Goal: Task Accomplishment & Management: Manage account settings

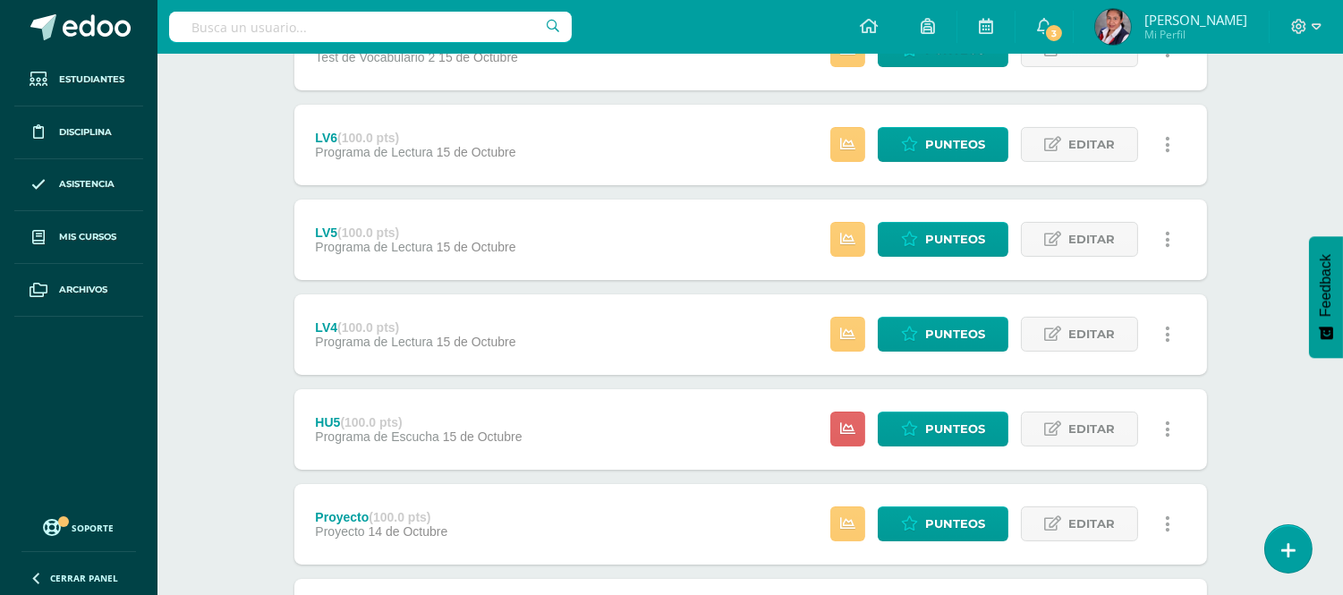
scroll to position [674, 0]
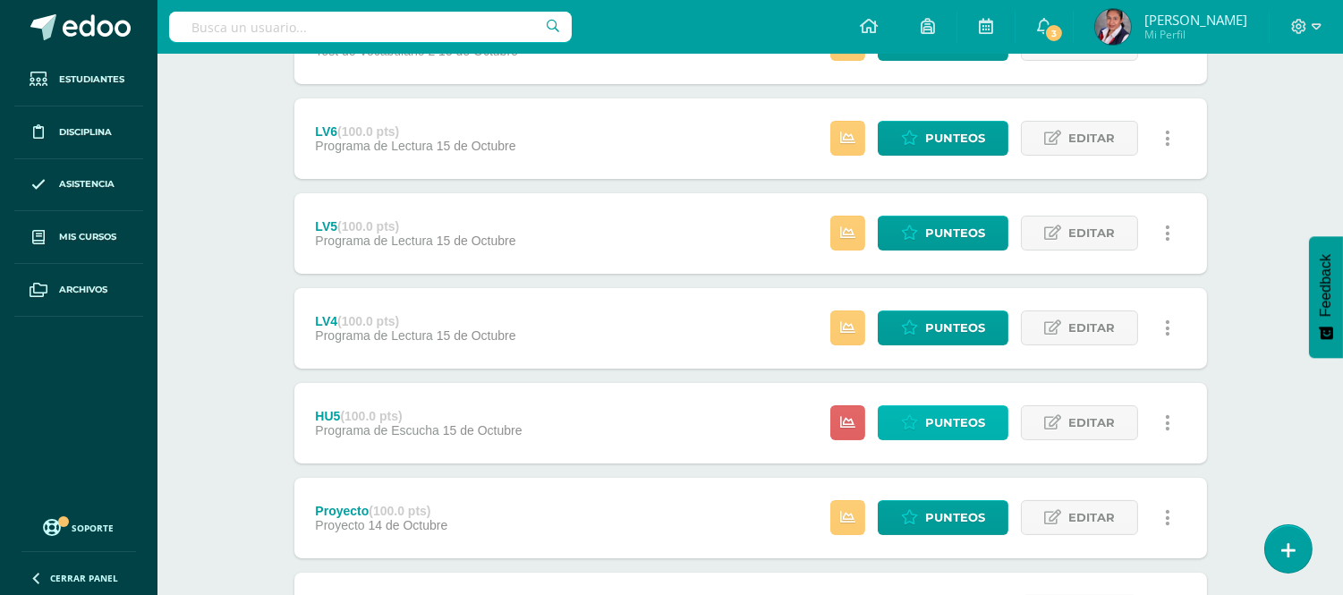
click at [942, 419] on span "Punteos" at bounding box center [955, 422] width 60 height 33
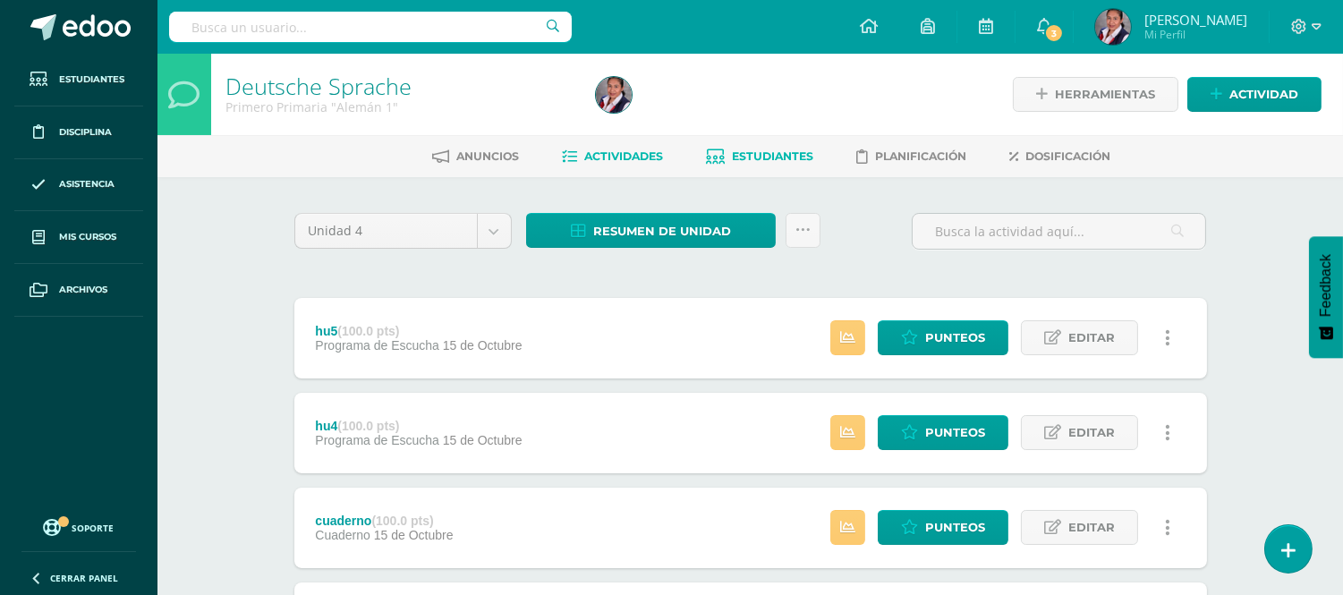
click at [802, 158] on span "Estudiantes" at bounding box center [773, 155] width 81 height 13
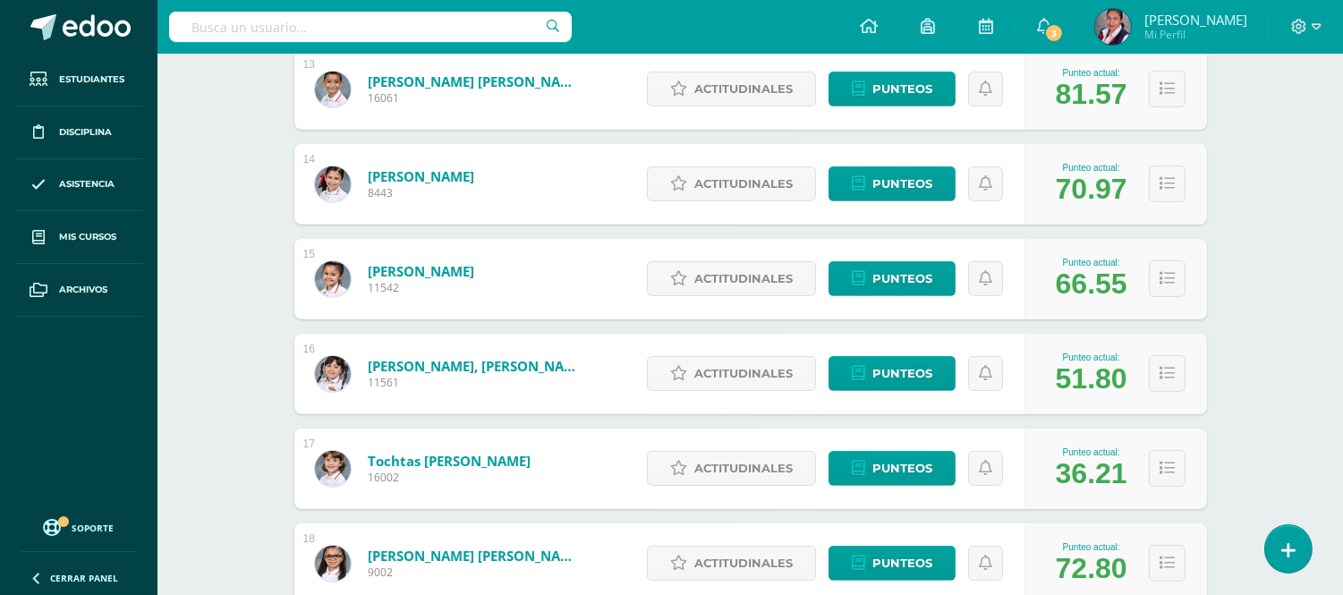
scroll to position [1488, 0]
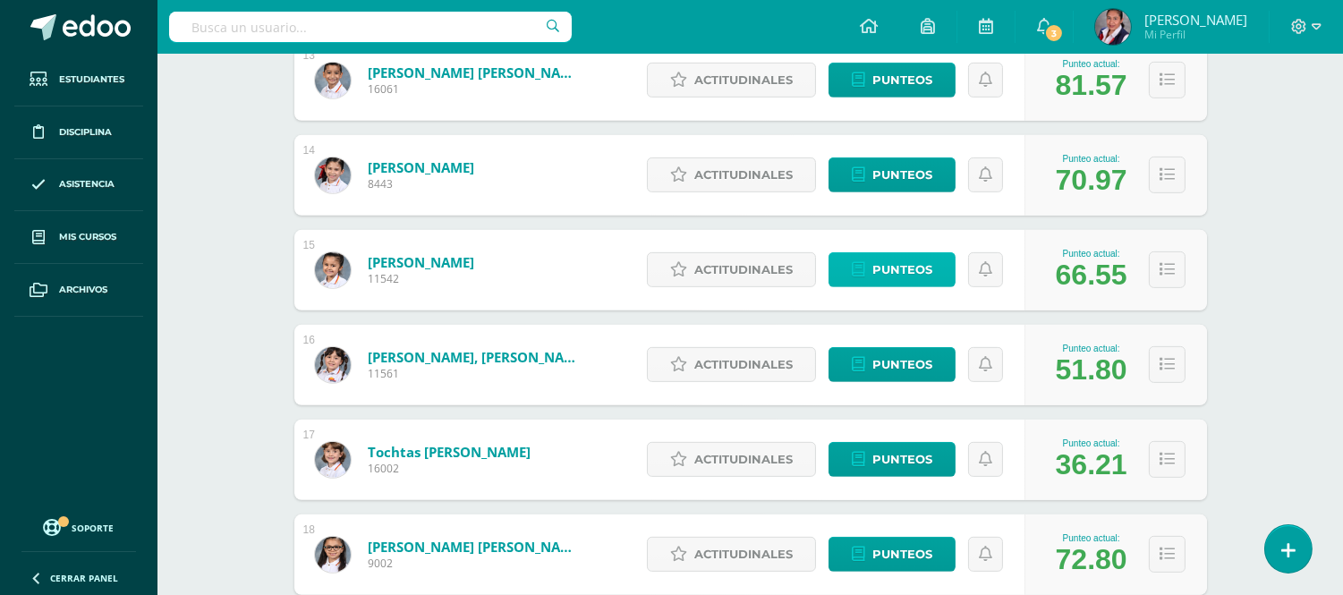
click at [888, 273] on span "Punteos" at bounding box center [903, 269] width 60 height 33
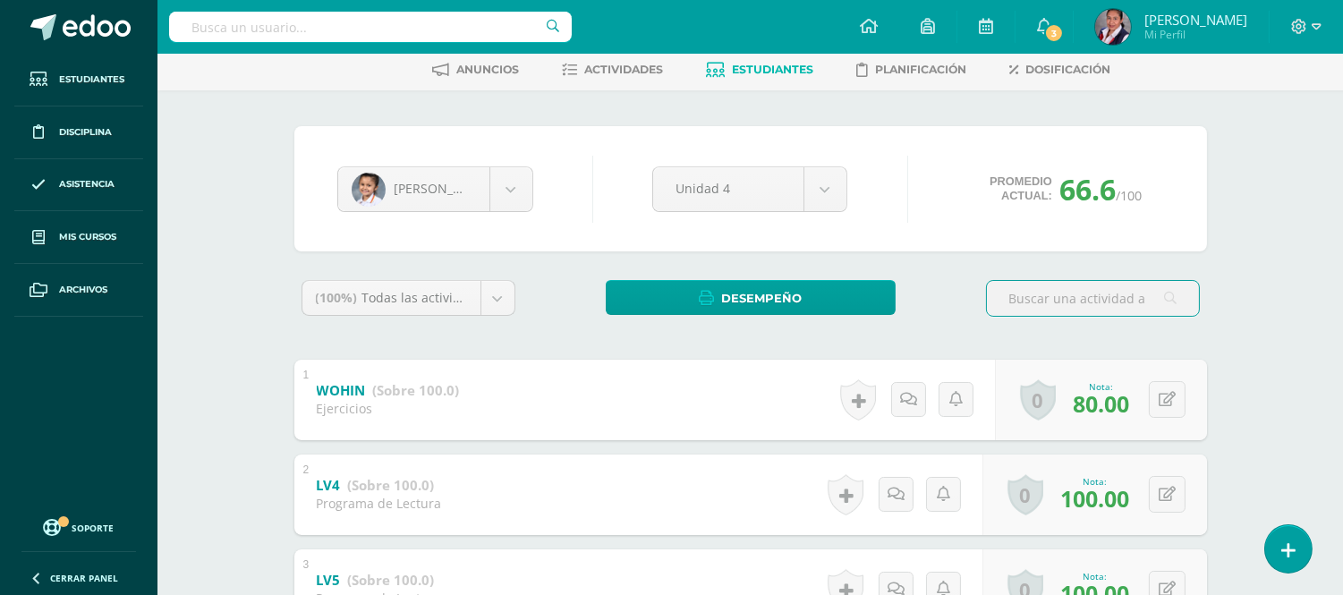
scroll to position [68, 0]
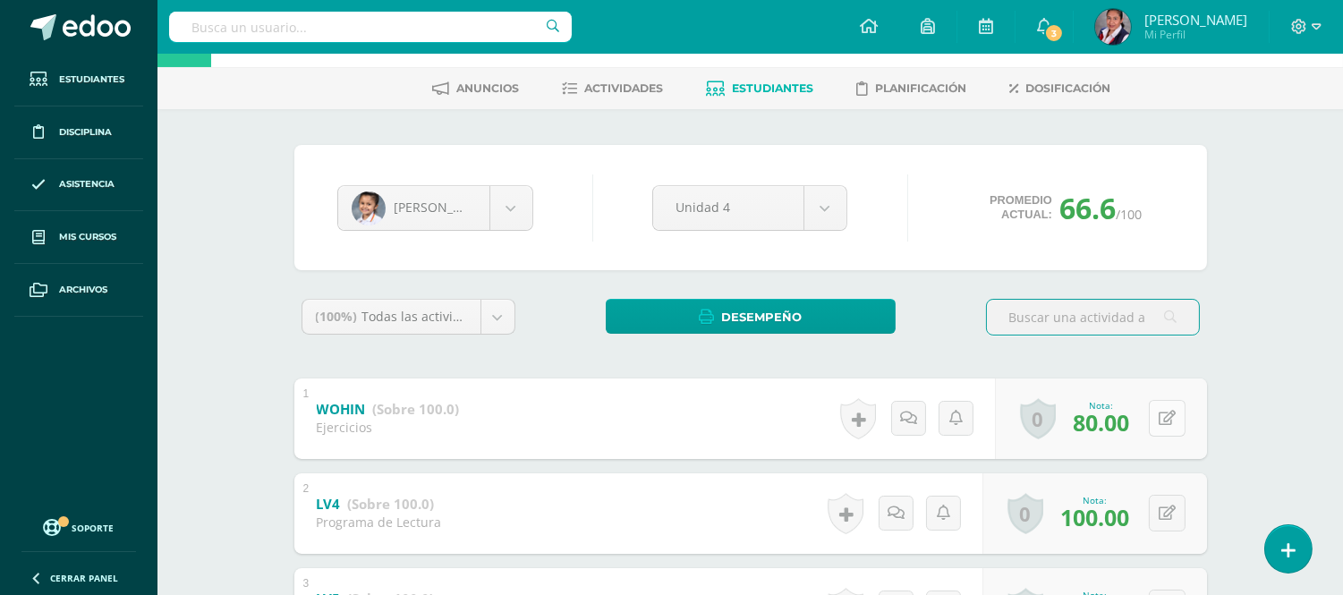
click at [1175, 423] on button at bounding box center [1167, 418] width 37 height 37
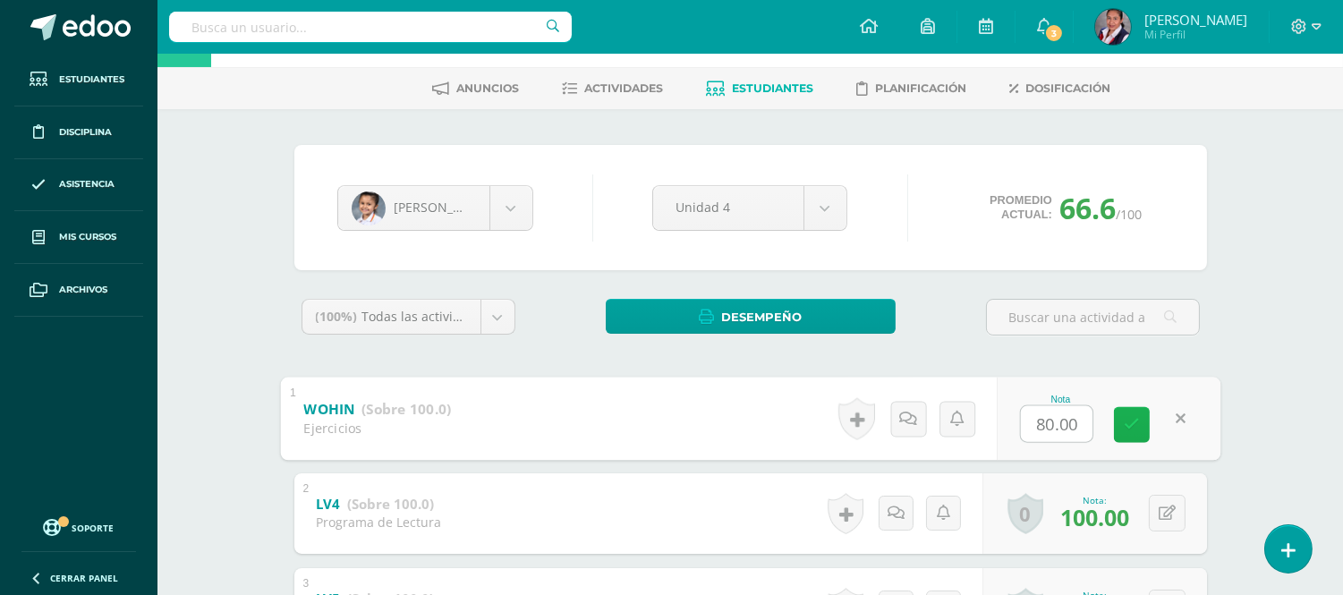
click at [1131, 421] on icon at bounding box center [1132, 424] width 16 height 15
click at [350, 405] on b "WOHIN" at bounding box center [328, 408] width 51 height 19
click at [306, 407] on b "WOHIN" at bounding box center [328, 408] width 51 height 19
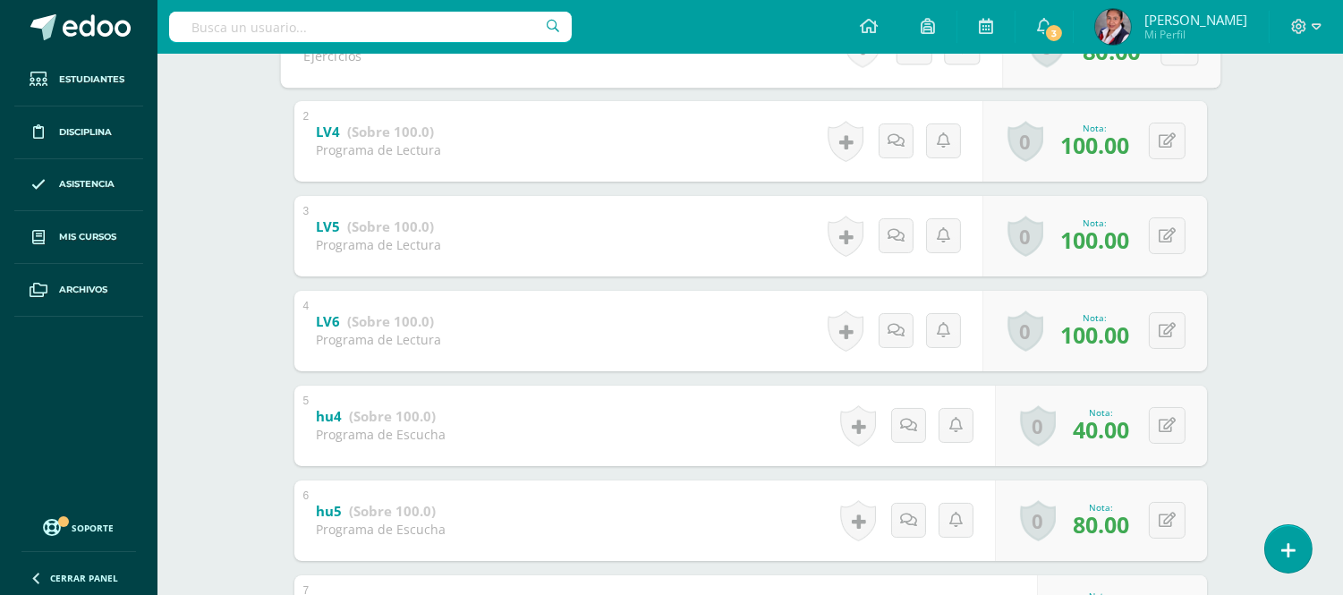
scroll to position [395, 0]
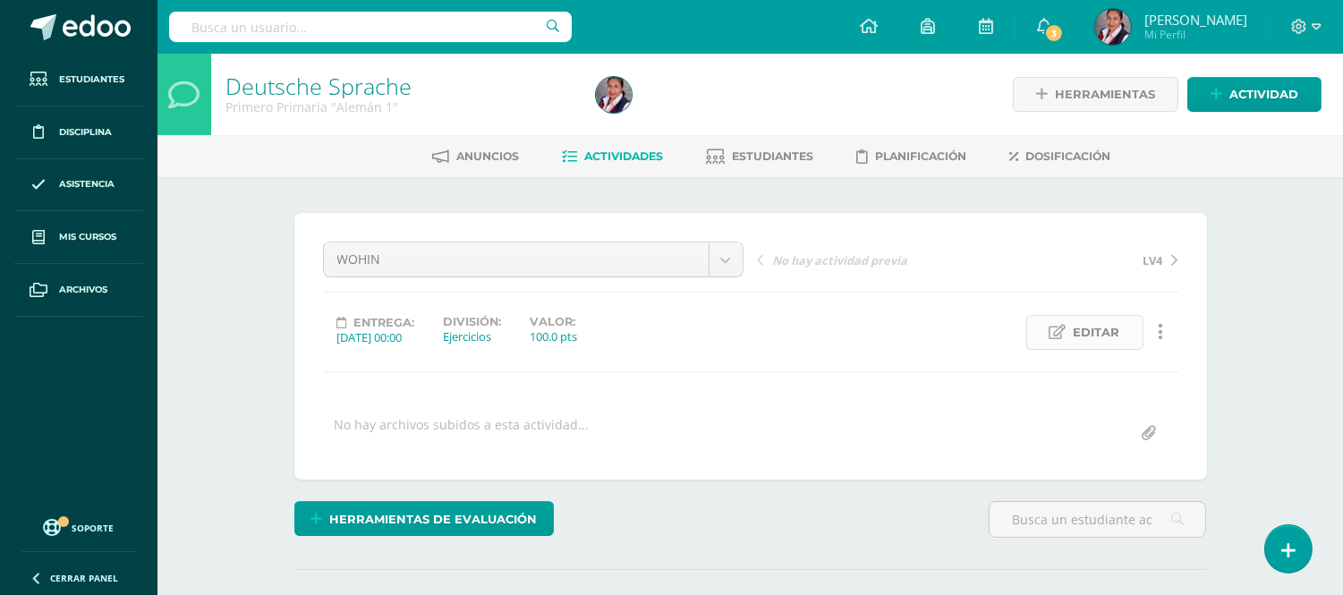
click at [1110, 331] on span "Editar" at bounding box center [1097, 332] width 47 height 33
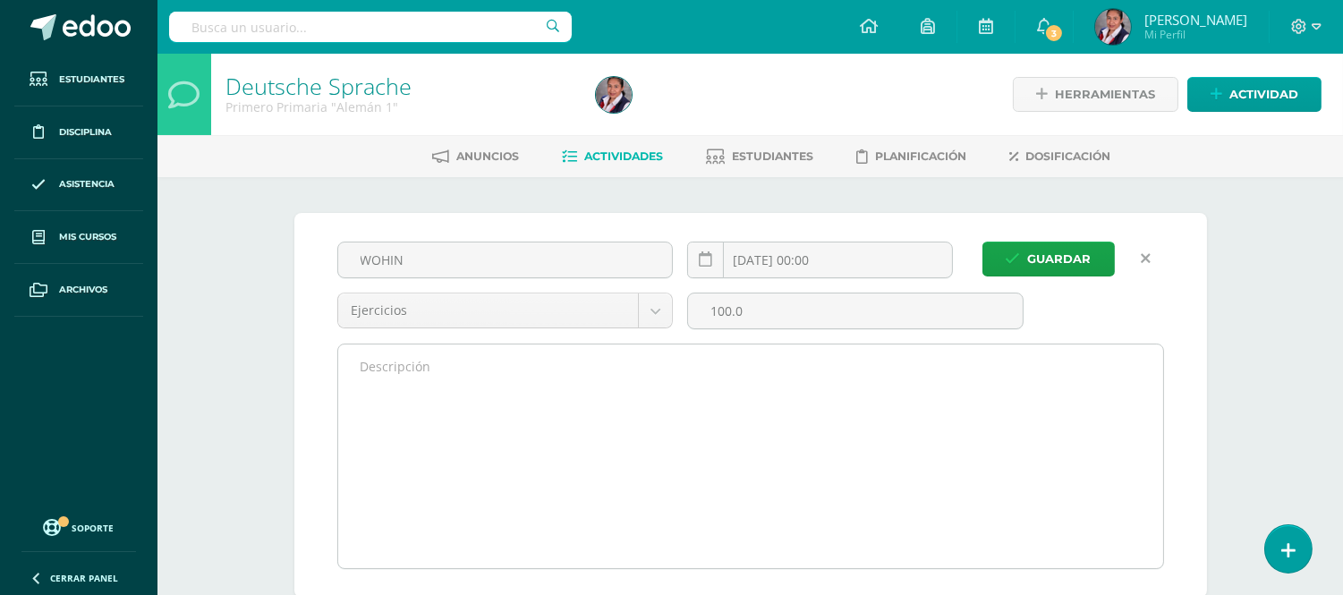
scroll to position [1, 0]
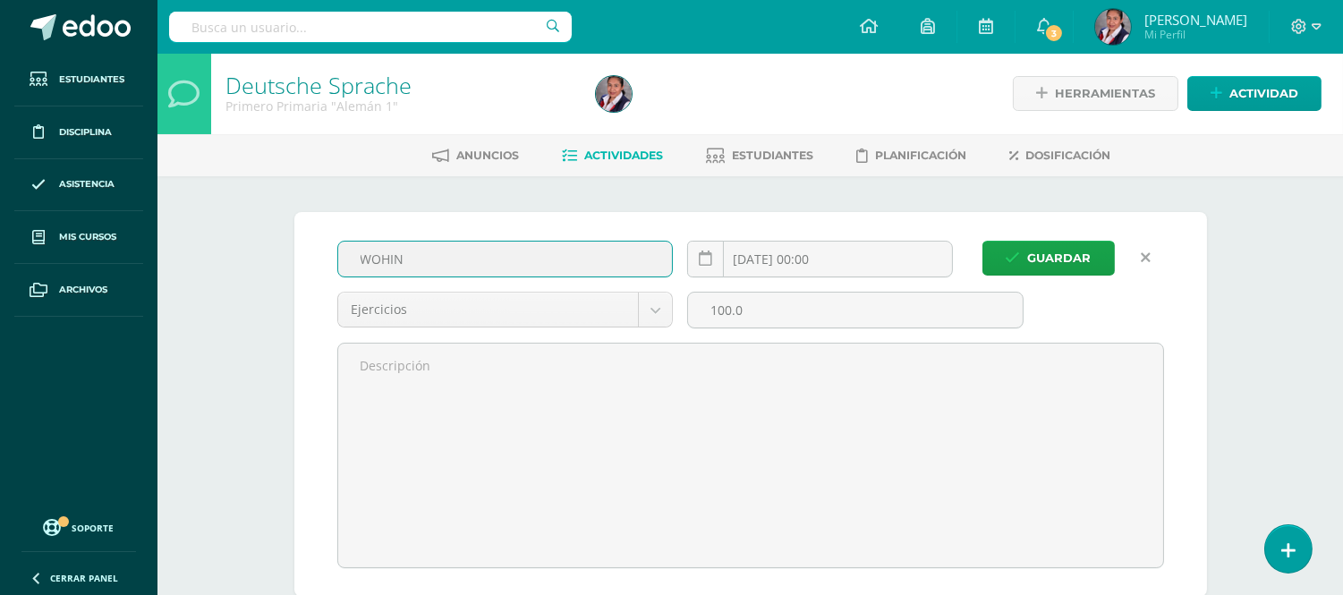
drag, startPoint x: 452, startPoint y: 253, endPoint x: 372, endPoint y: 261, distance: 80.1
click at [372, 261] on input "WOHIN" at bounding box center [505, 259] width 335 height 35
type input "Wohin"
click at [1048, 242] on span "Guardar" at bounding box center [1060, 257] width 64 height 33
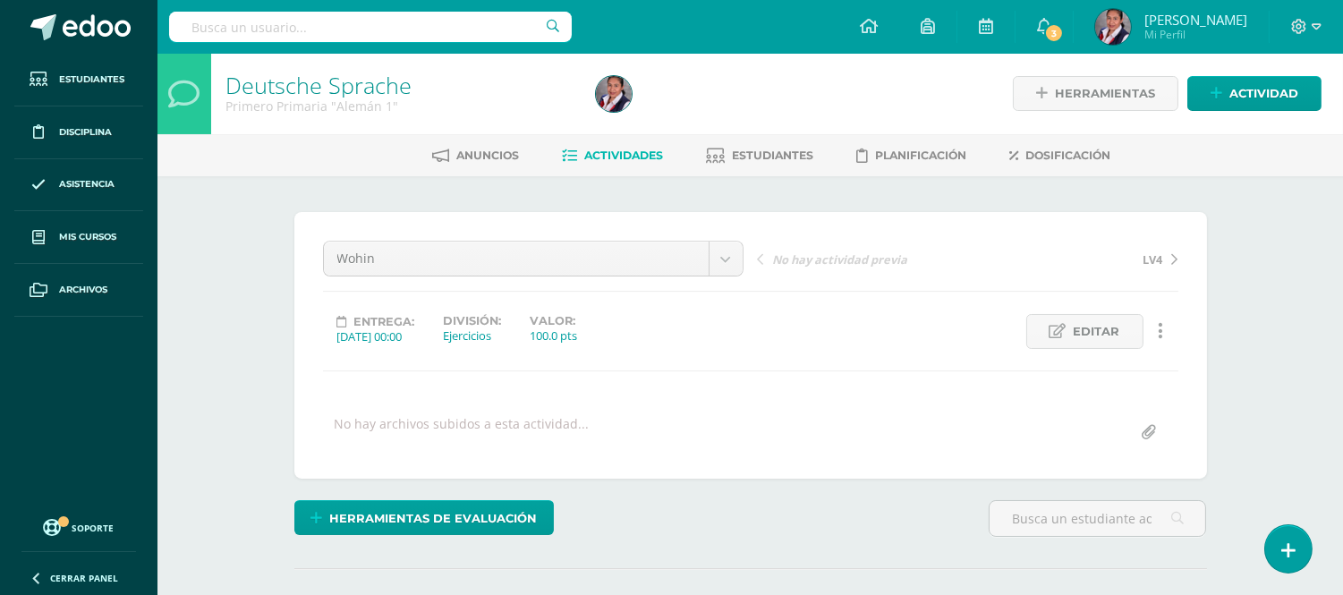
scroll to position [2, 0]
click at [619, 159] on span "Actividades" at bounding box center [624, 154] width 79 height 13
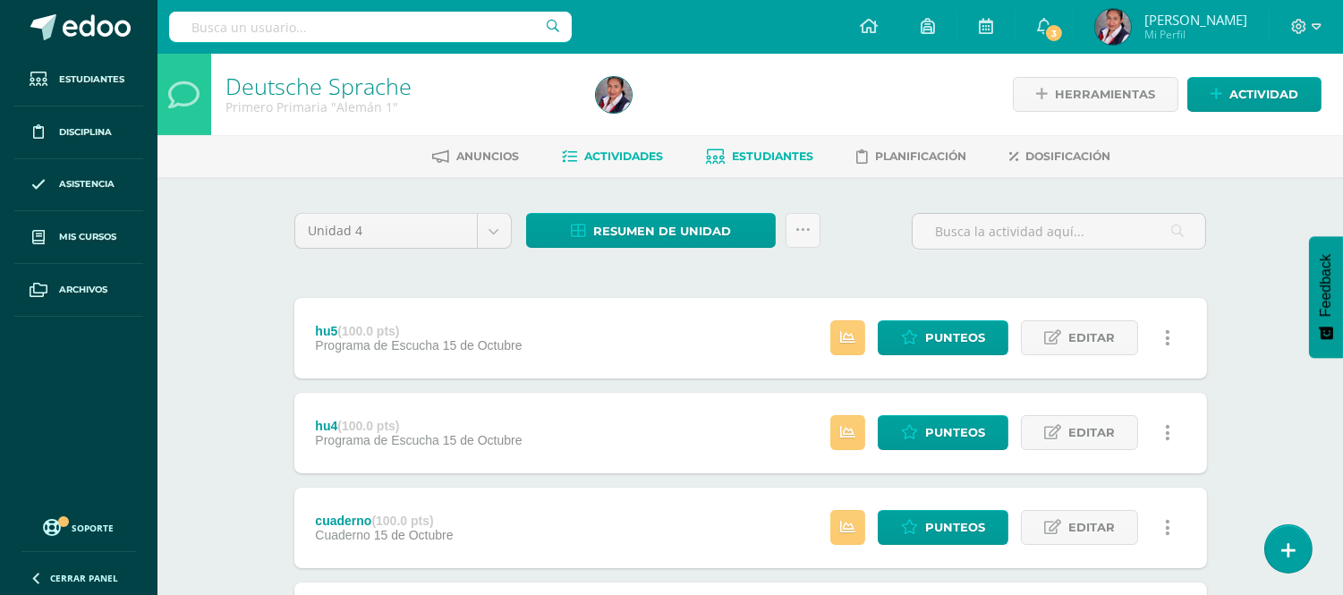
click at [757, 143] on link "Estudiantes" at bounding box center [760, 156] width 107 height 29
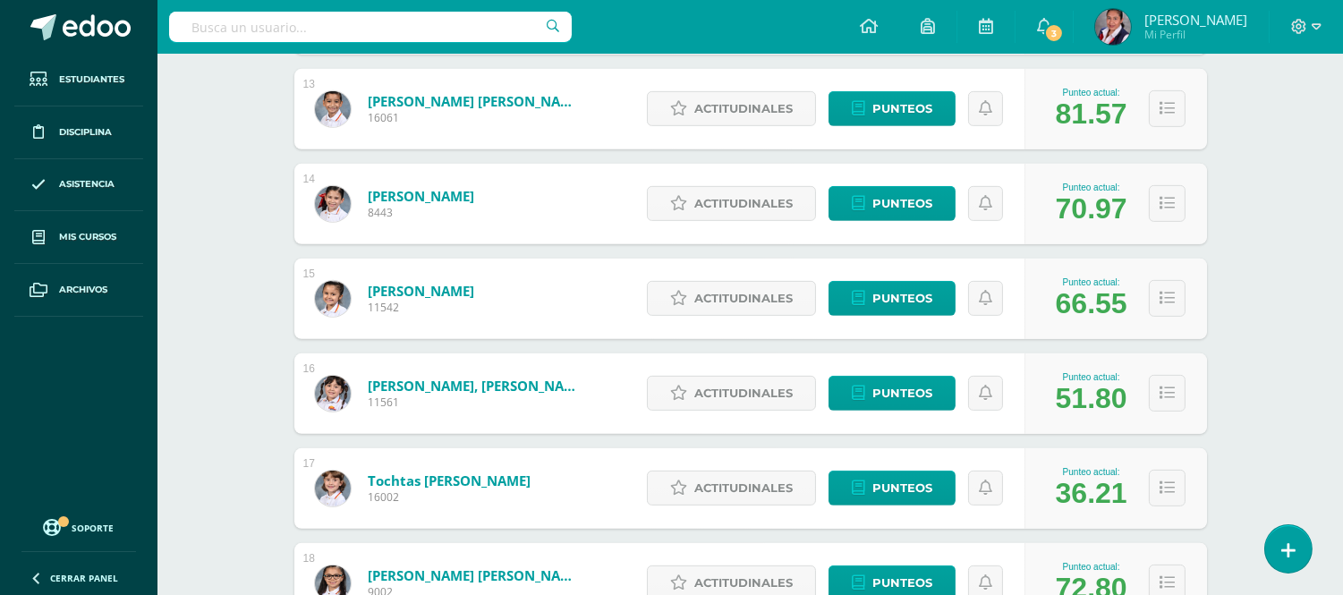
scroll to position [1466, 0]
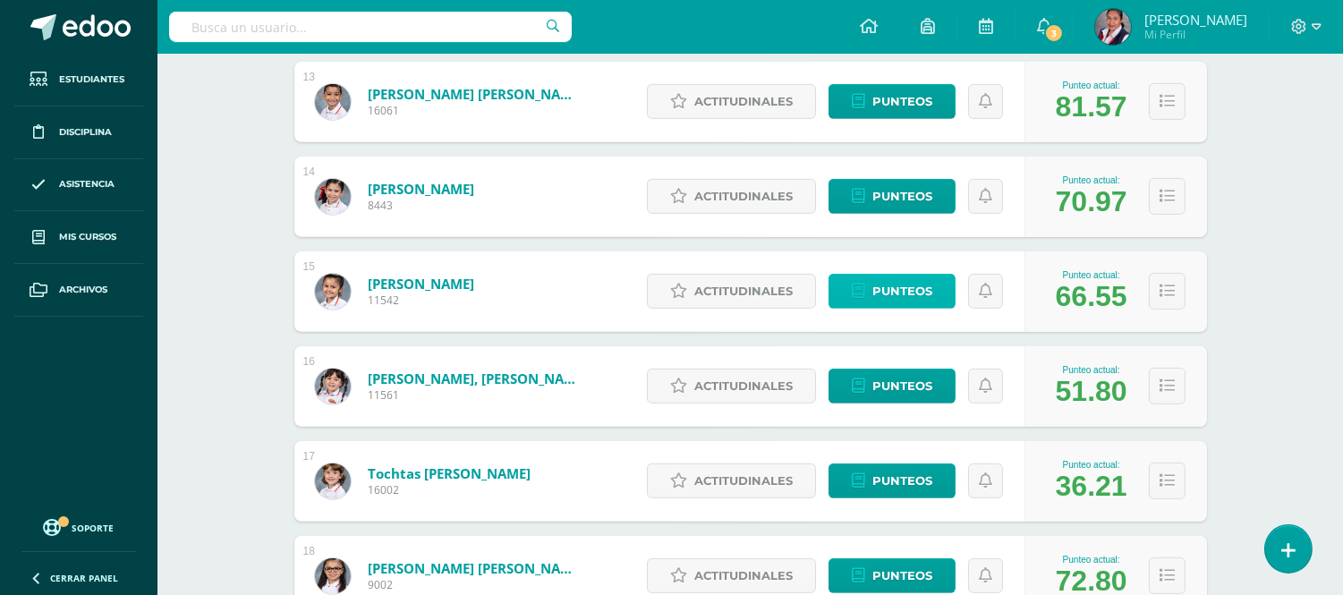
click at [917, 294] on span "Punteos" at bounding box center [903, 291] width 60 height 33
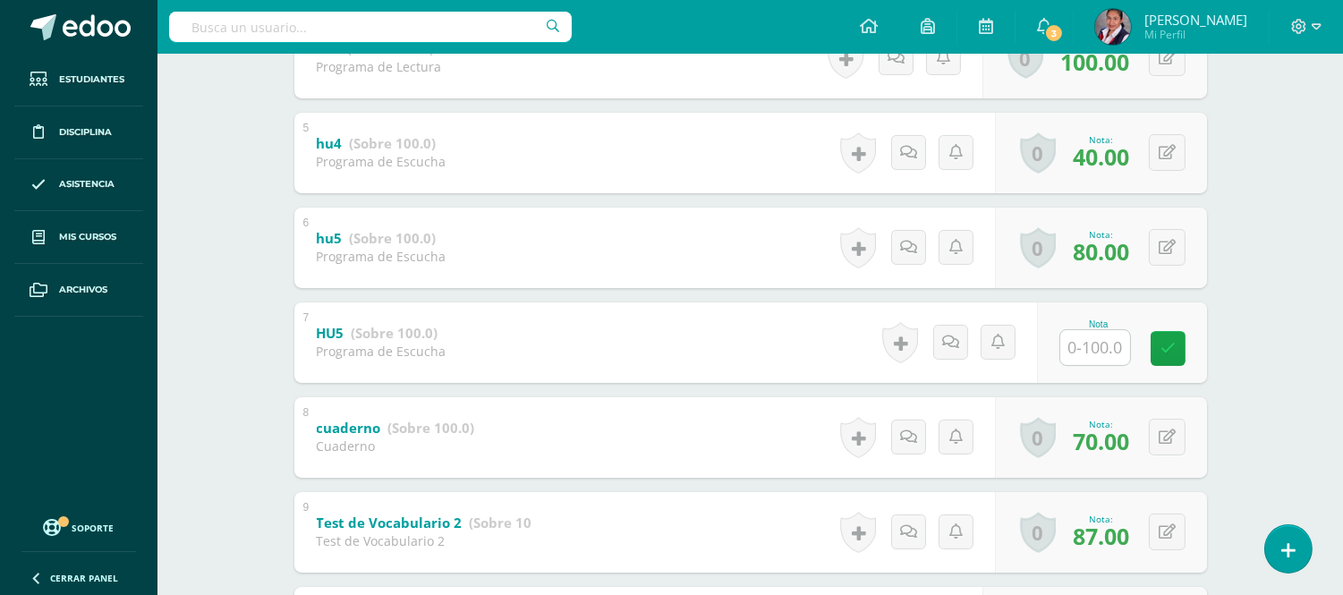
scroll to position [740, 0]
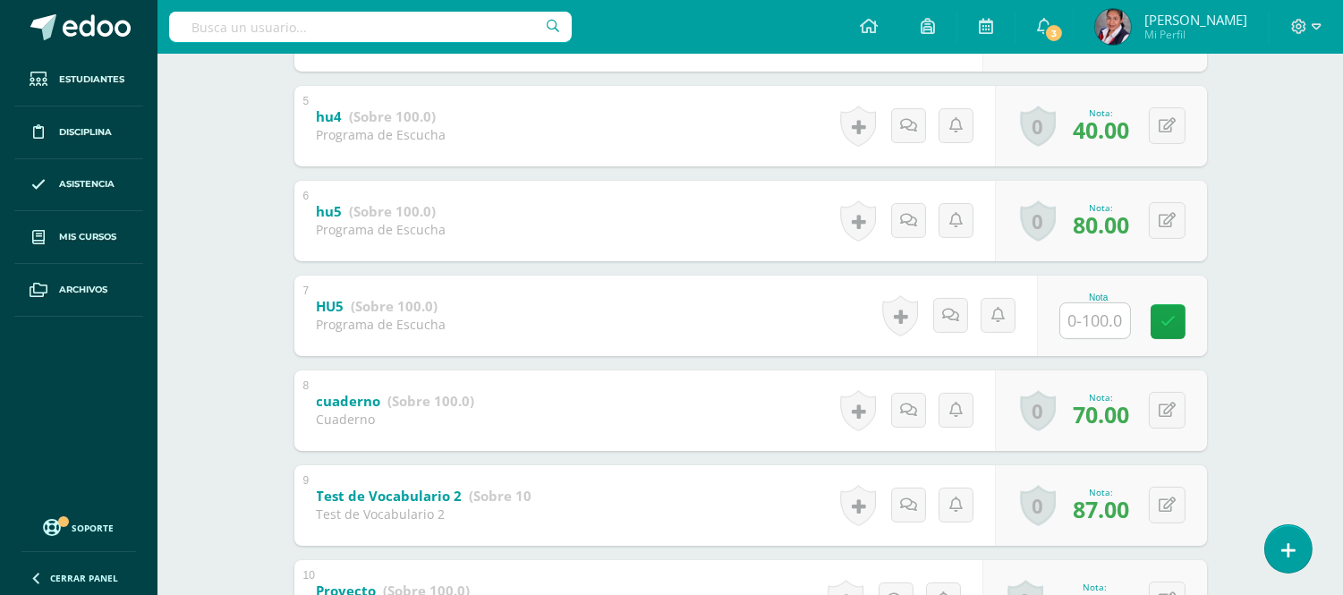
click at [335, 209] on link "hu5 (Sobre 100.0)" at bounding box center [377, 212] width 120 height 29
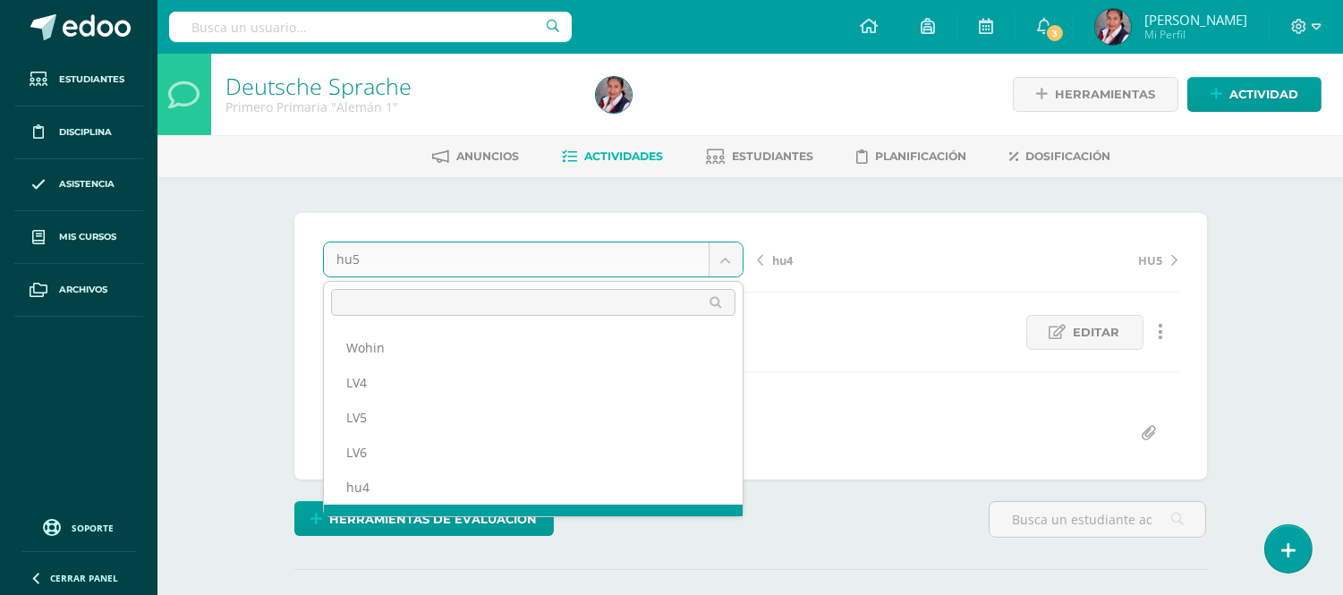
click at [369, 260] on body "Estudiantes Disciplina Asistencia Mis cursos Archivos Soporte Ayuda Reportar un…" at bounding box center [671, 354] width 1343 height 709
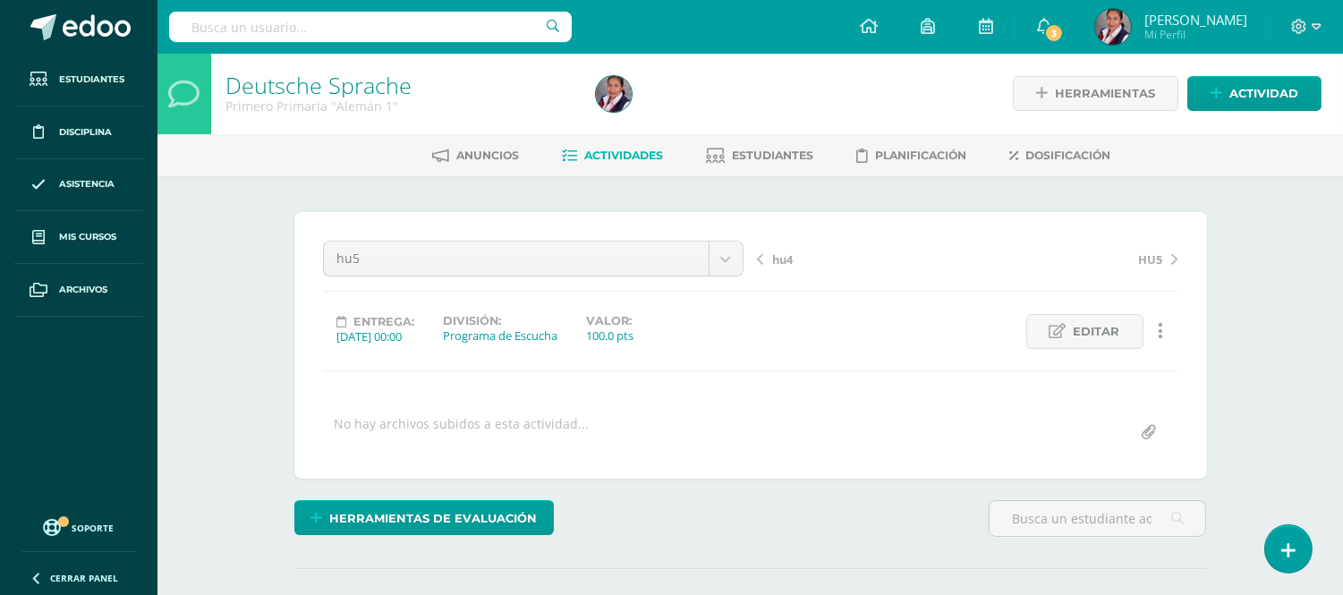
scroll to position [2, 0]
click at [1077, 340] on span "Editar" at bounding box center [1097, 330] width 47 height 33
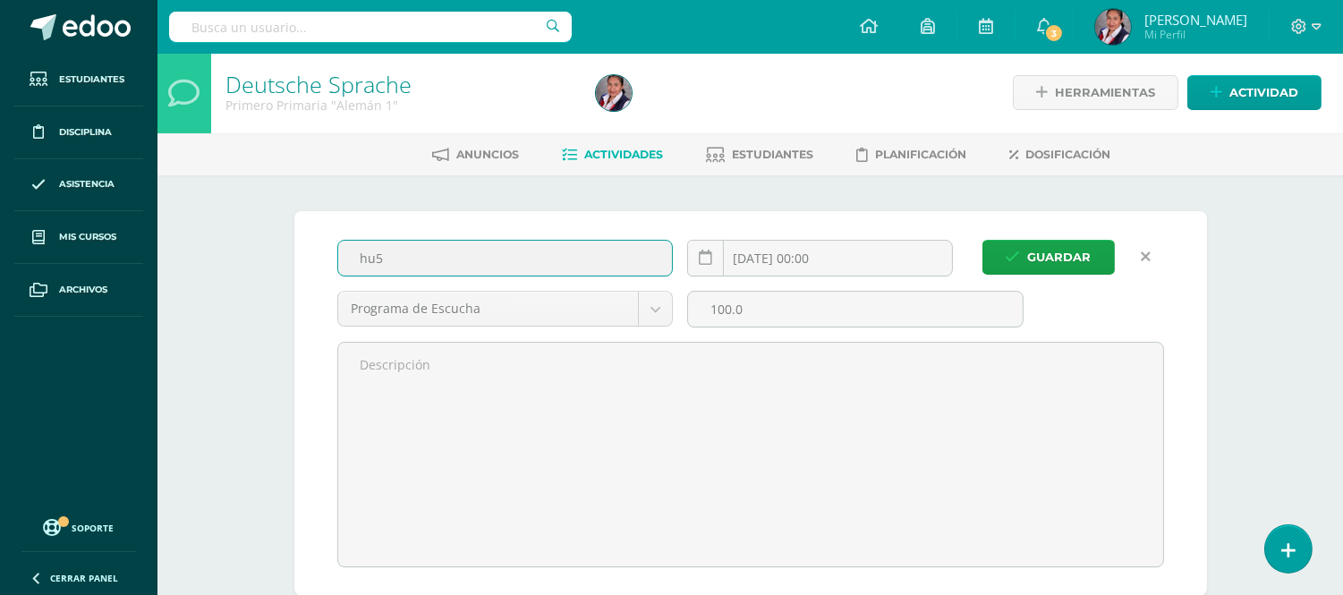
drag, startPoint x: 422, startPoint y: 265, endPoint x: 310, endPoint y: 273, distance: 113.1
click at [310, 273] on div "Guardar hu5 2025-10-15 00:00 Programa de Escucha Tareas Ejercicios Programa de …" at bounding box center [750, 403] width 913 height 385
type input "V"
type input "HV5"
click at [1070, 260] on span "Guardar" at bounding box center [1060, 257] width 64 height 33
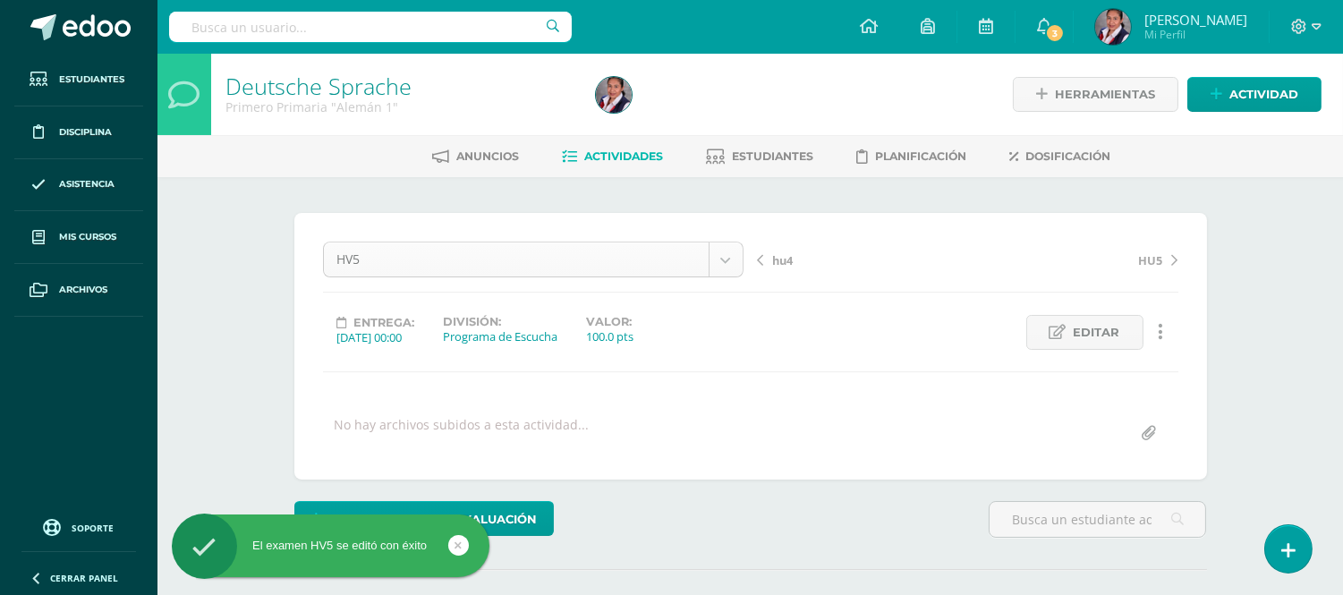
click at [726, 263] on body "El examen HV5 se editó con éxito Estudiantes Disciplina Asistencia Mis cursos A…" at bounding box center [671, 354] width 1343 height 709
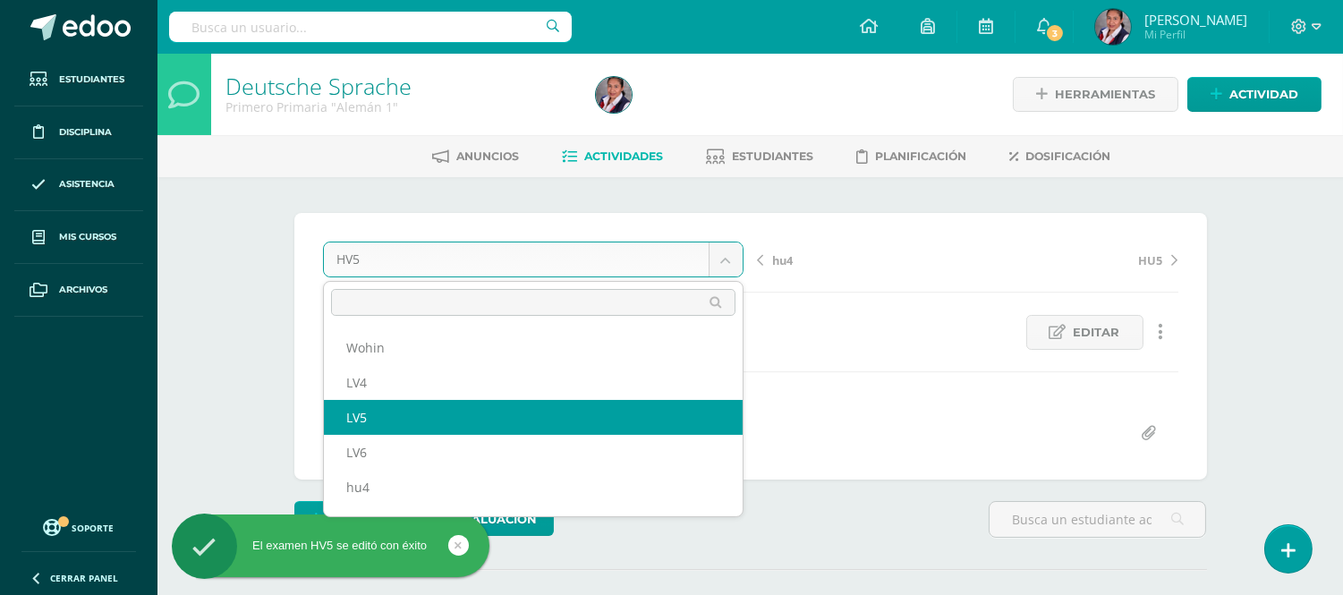
scroll to position [1, 0]
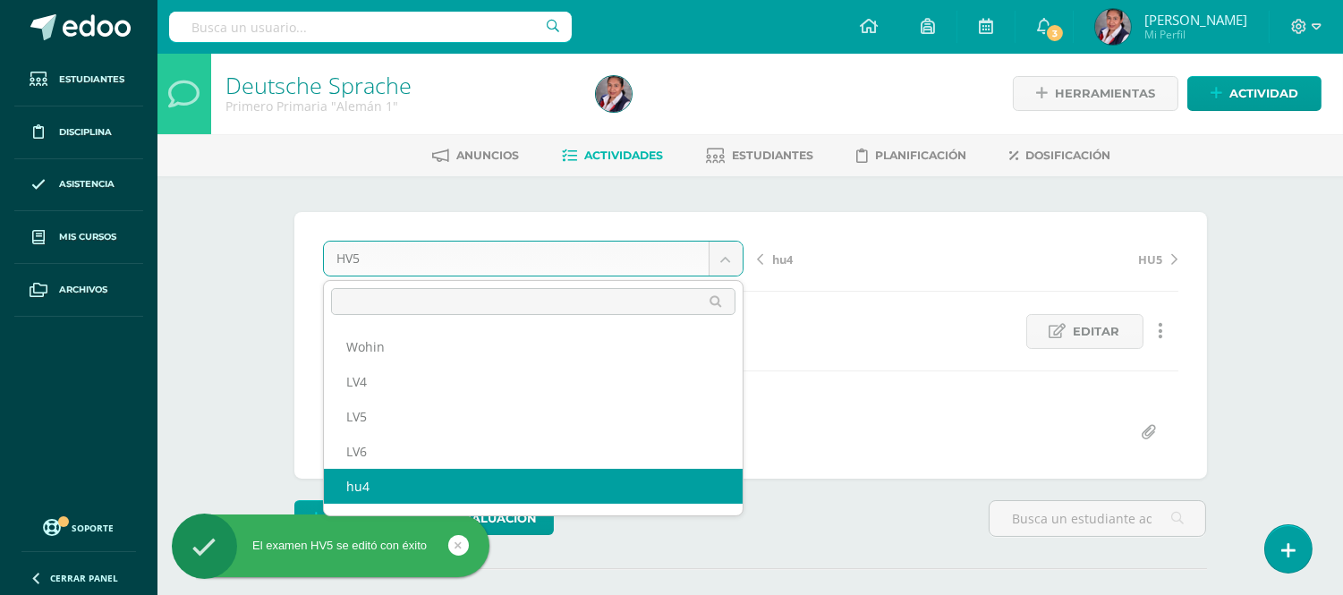
select select "/dashboard/teacher/grade-activity/238686/"
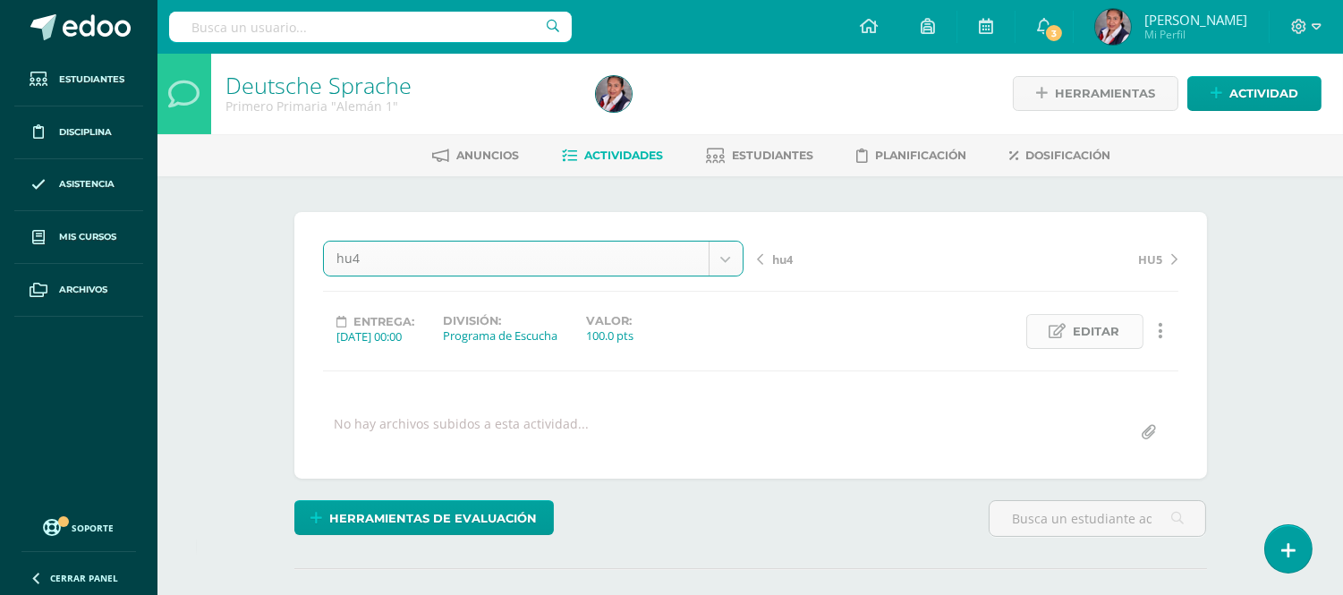
scroll to position [2, 0]
click at [1113, 328] on span "Editar" at bounding box center [1097, 330] width 47 height 33
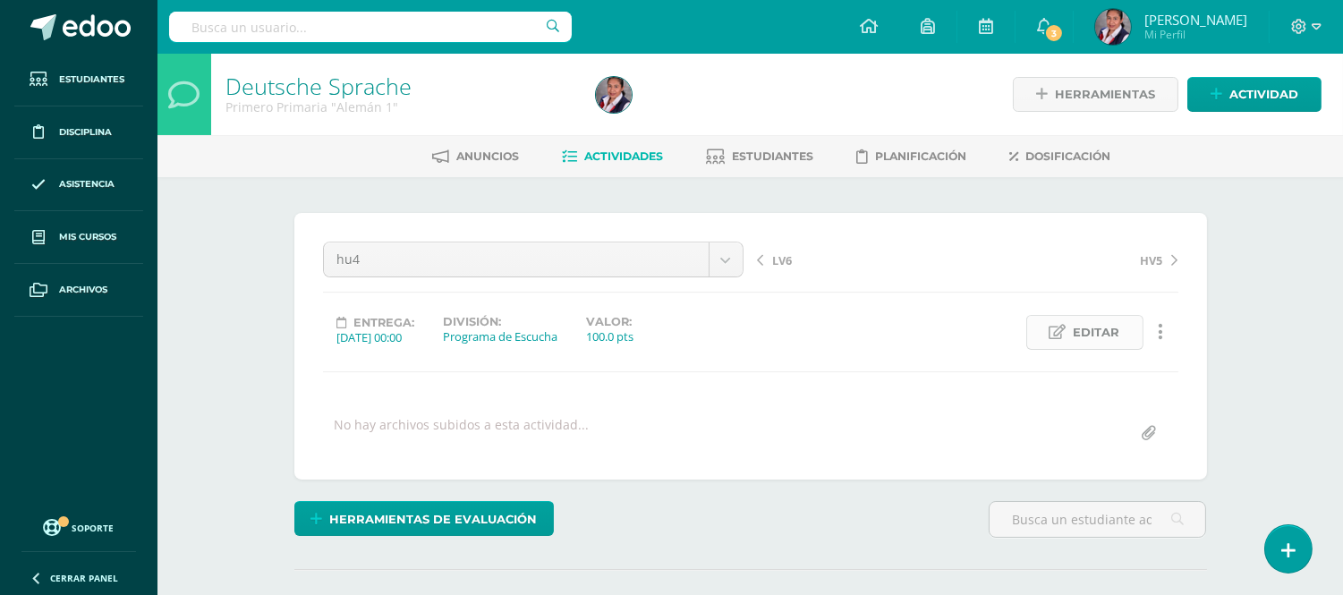
click at [1086, 328] on span "Editar" at bounding box center [1097, 332] width 47 height 33
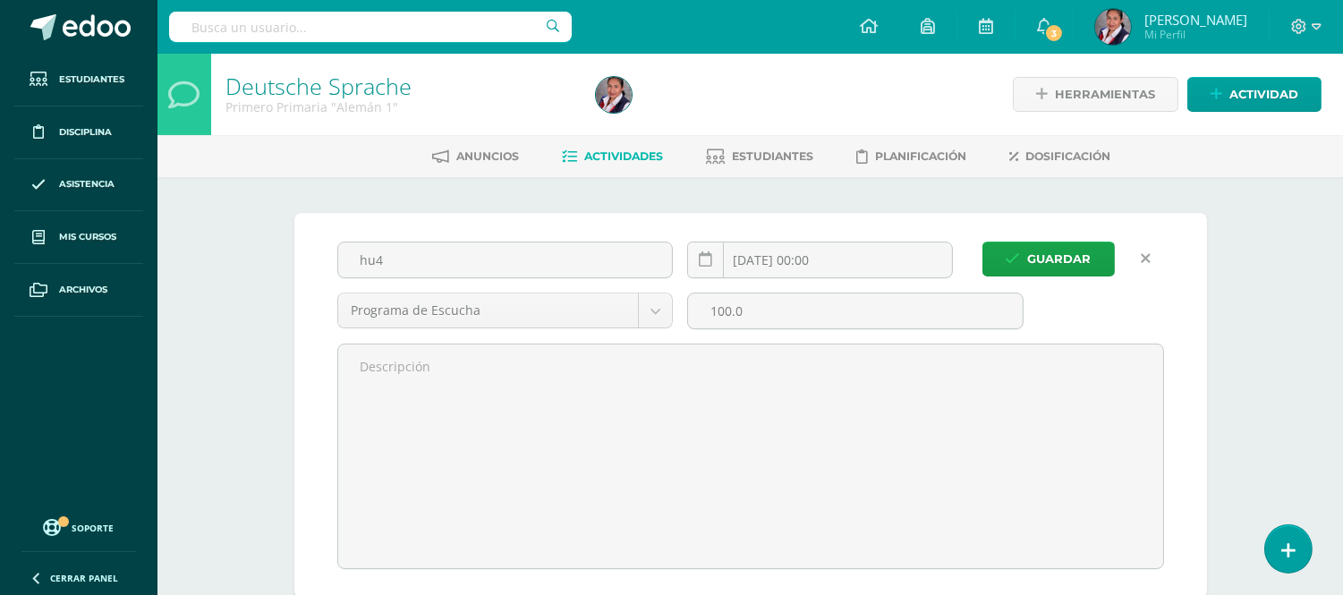
scroll to position [1, 0]
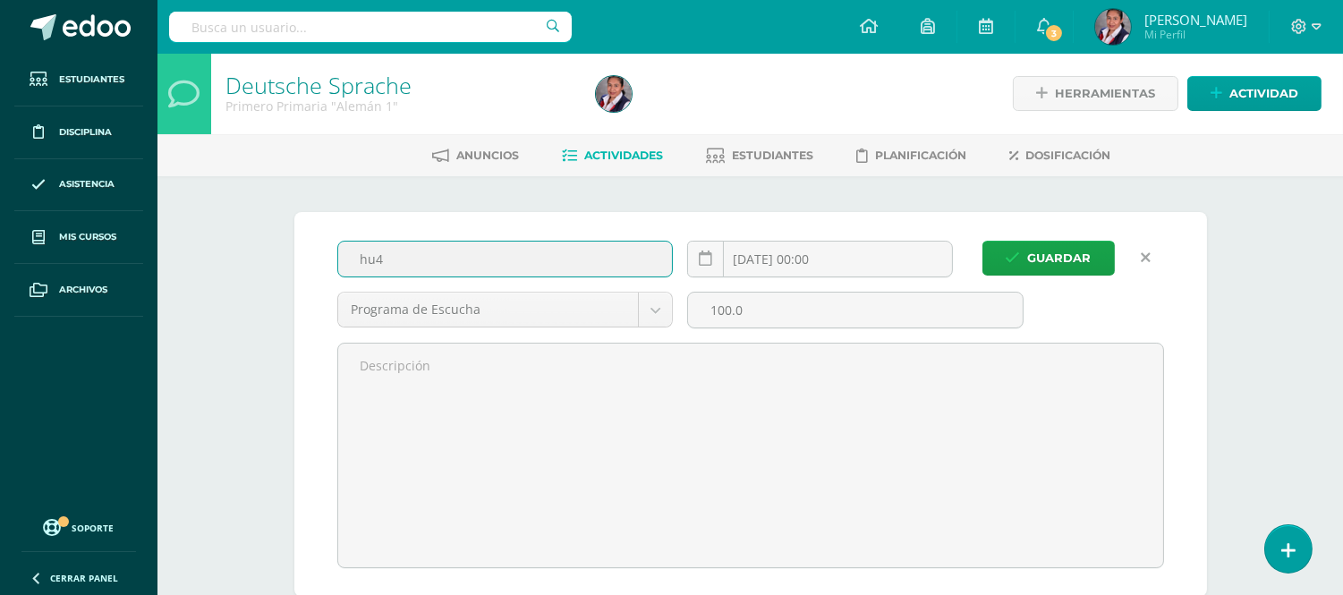
drag, startPoint x: 463, startPoint y: 269, endPoint x: 256, endPoint y: 298, distance: 208.9
type input "HV4"
click at [1052, 269] on span "Guardar" at bounding box center [1060, 257] width 64 height 33
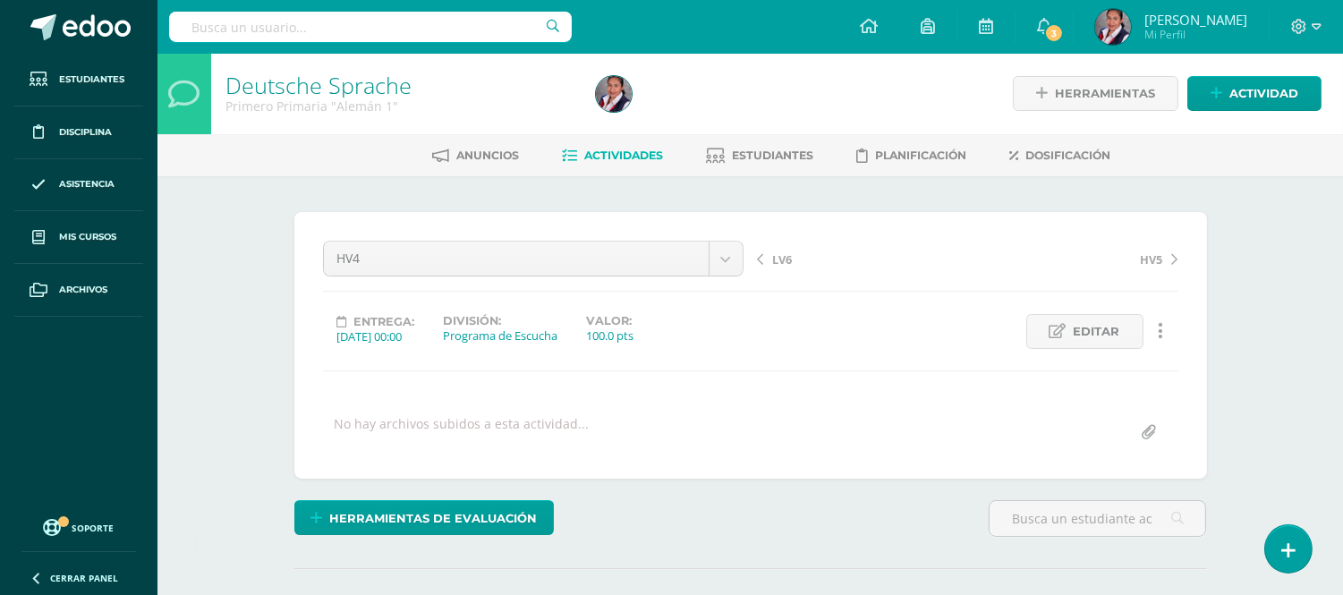
scroll to position [2, 0]
